Goal: Information Seeking & Learning: Learn about a topic

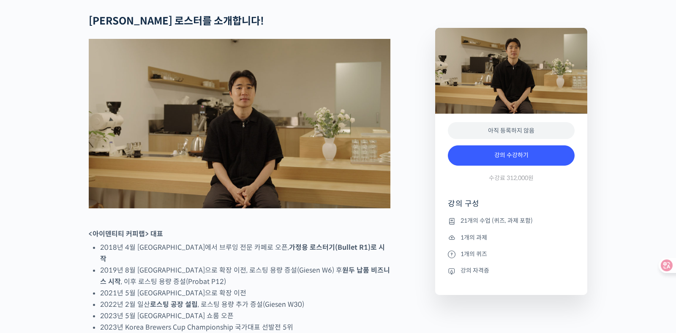
scroll to position [500, 0]
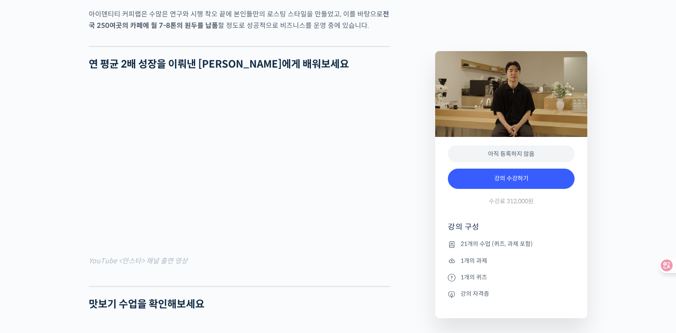
scroll to position [704, 0]
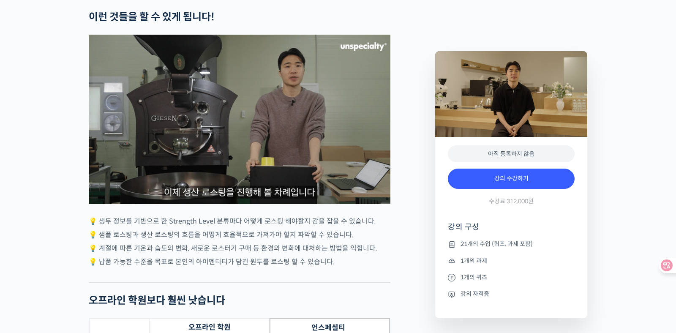
scroll to position [2537, 0]
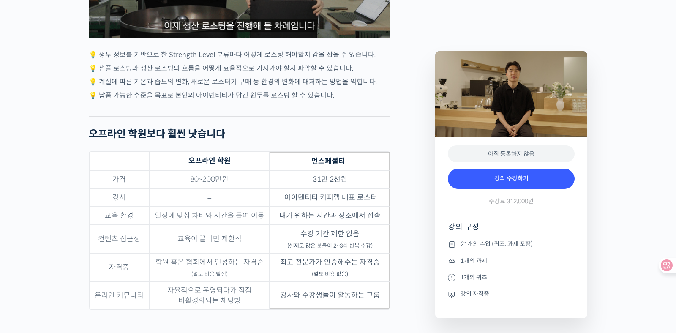
click at [34, 155] on div "Strength Level, 생두별 특징을 살리는 아이덴티티 커피랩 [PERSON_NAME] [PERSON_NAME]의 로스팅 클래스 강의 상…" at bounding box center [338, 268] width 676 height 4912
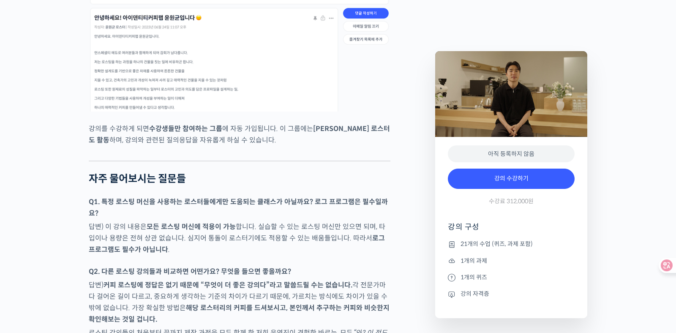
scroll to position [3965, 0]
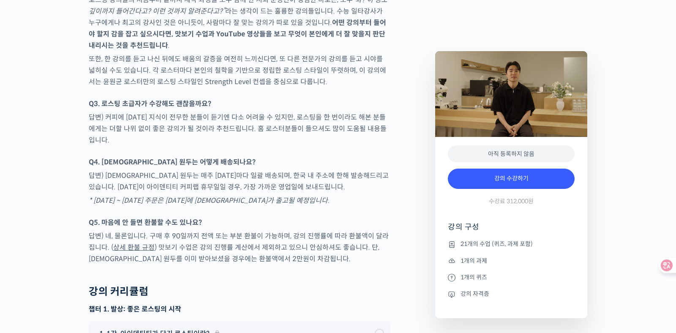
click at [364, 170] on p "답변) [DEMOGRAPHIC_DATA] 원두는 매주 [DATE]마다 일괄 배송되며, 한국 내 주소에 한해 발송해드리고 있습니다. [DATE]…" at bounding box center [240, 181] width 302 height 23
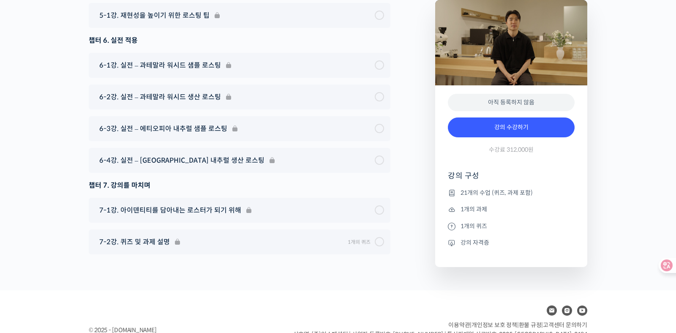
scroll to position [0, 0]
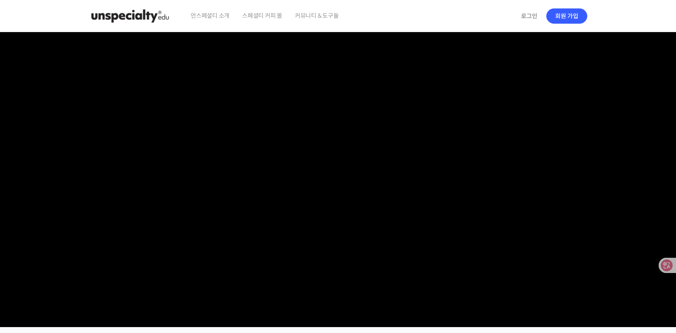
click at [226, 14] on span "언스페셜티 소개" at bounding box center [210, 16] width 39 height 32
click at [157, 17] on img at bounding box center [130, 15] width 83 height 25
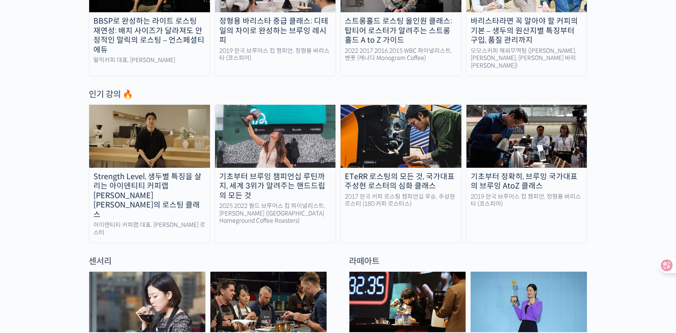
scroll to position [447, 0]
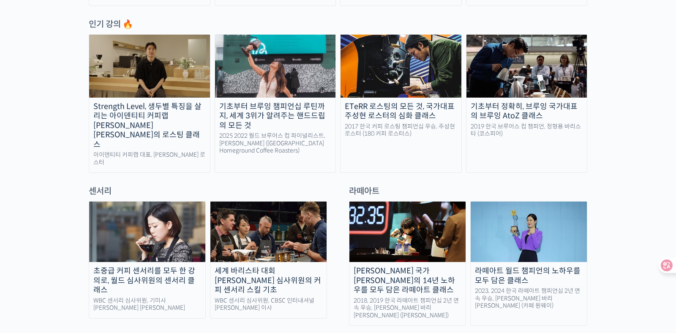
click at [296, 112] on div "기초부터 브루잉 챔피언십 루틴까지, 세계 3위가 알려주는 핸드드립의 모든 것" at bounding box center [275, 116] width 121 height 29
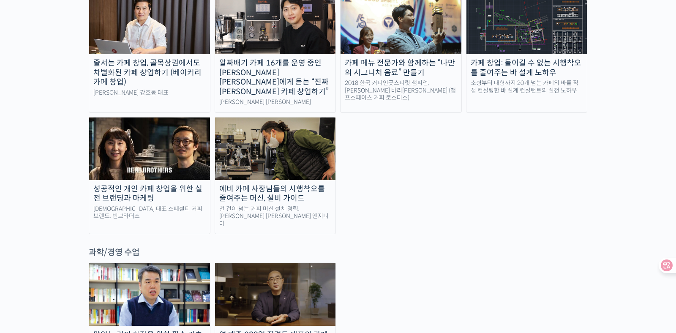
scroll to position [1758, 0]
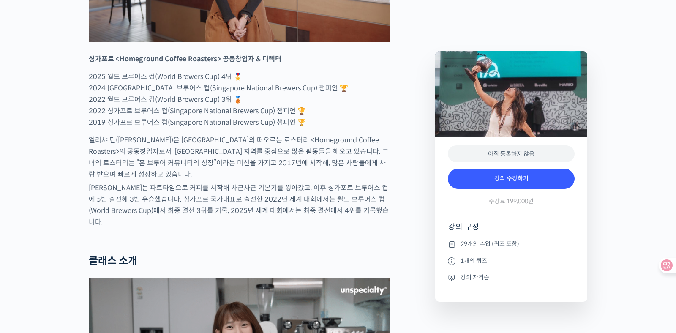
scroll to position [666, 0]
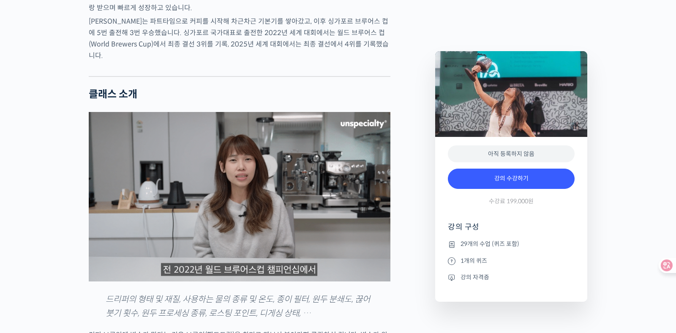
click at [210, 172] on img at bounding box center [240, 197] width 302 height 170
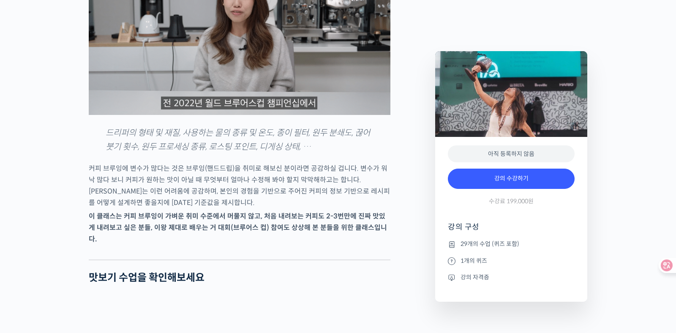
scroll to position [1000, 0]
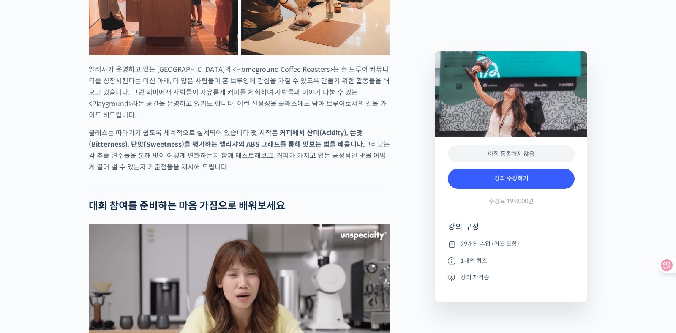
scroll to position [1580, 0]
